Goal: Book appointment/travel/reservation

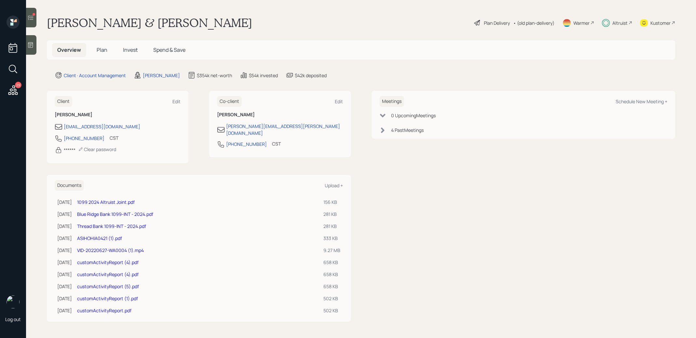
click at [129, 51] on span "Invest" at bounding box center [130, 49] width 15 height 7
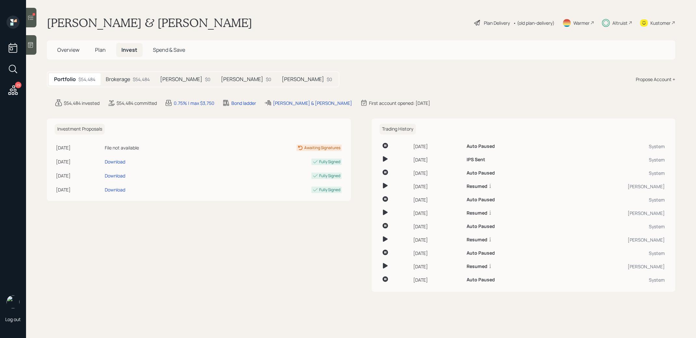
click at [139, 85] on div "Brokerage $54,484" at bounding box center [128, 79] width 54 height 12
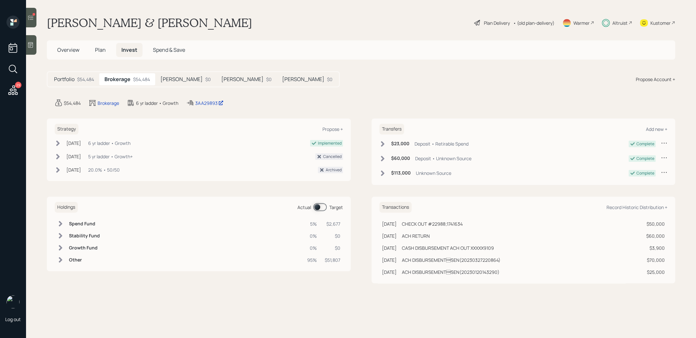
click at [169, 78] on h5 "[PERSON_NAME]" at bounding box center [181, 79] width 42 height 6
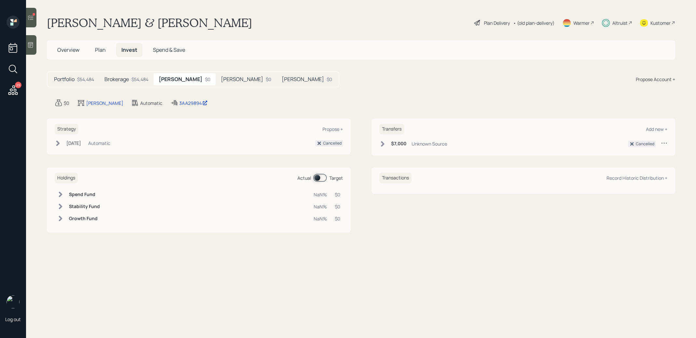
click at [221, 78] on h5 "[PERSON_NAME]" at bounding box center [242, 79] width 42 height 6
click at [282, 77] on h5 "[PERSON_NAME]" at bounding box center [303, 79] width 42 height 6
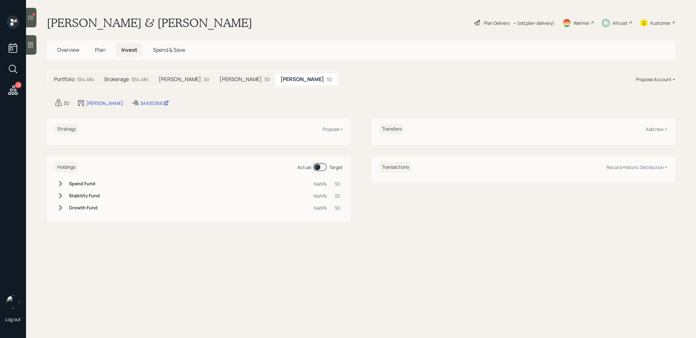
click at [138, 84] on div "Brokerage $54,484" at bounding box center [126, 79] width 54 height 12
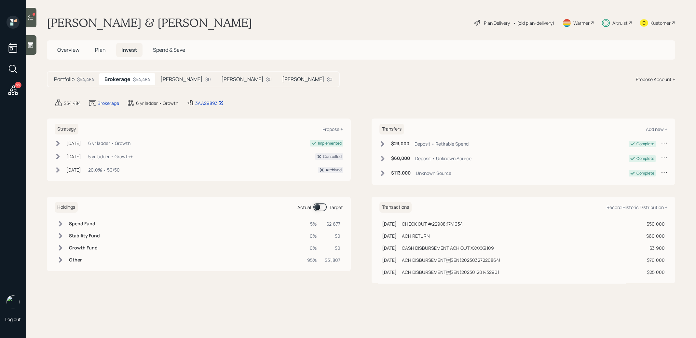
click at [34, 20] on div at bounding box center [31, 18] width 10 height 20
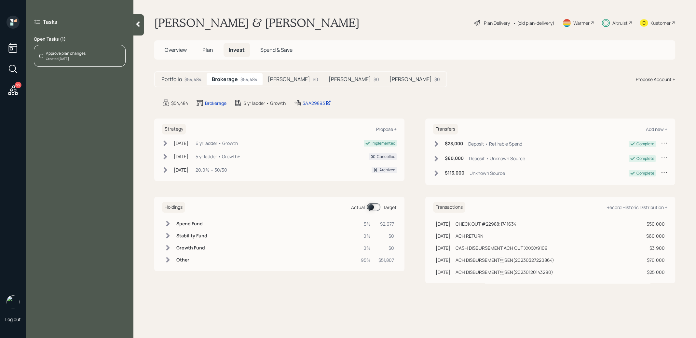
click at [369, 204] on span at bounding box center [373, 207] width 13 height 8
click at [375, 206] on span at bounding box center [373, 207] width 13 height 8
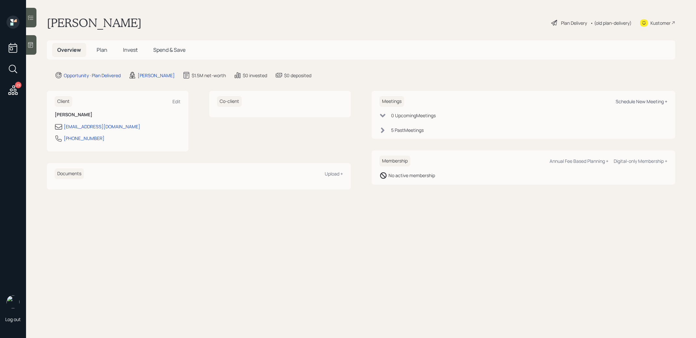
click at [645, 99] on div "Schedule New Meeting +" at bounding box center [642, 101] width 52 height 6
select select "8b79112e-3cfb-44f9-89e7-15267fe946c1"
